Goal: Find specific page/section: Find specific page/section

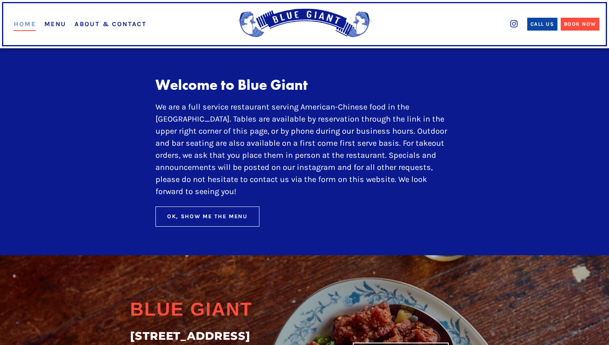
click at [134, 25] on link "About & Contact" at bounding box center [110, 24] width 72 height 8
click at [62, 19] on span "Menu" at bounding box center [55, 24] width 22 height 10
click at [62, 23] on link "Menu" at bounding box center [55, 24] width 22 height 8
click at [59, 23] on link "Menu" at bounding box center [55, 24] width 22 height 8
